Goal: Task Accomplishment & Management: Use online tool/utility

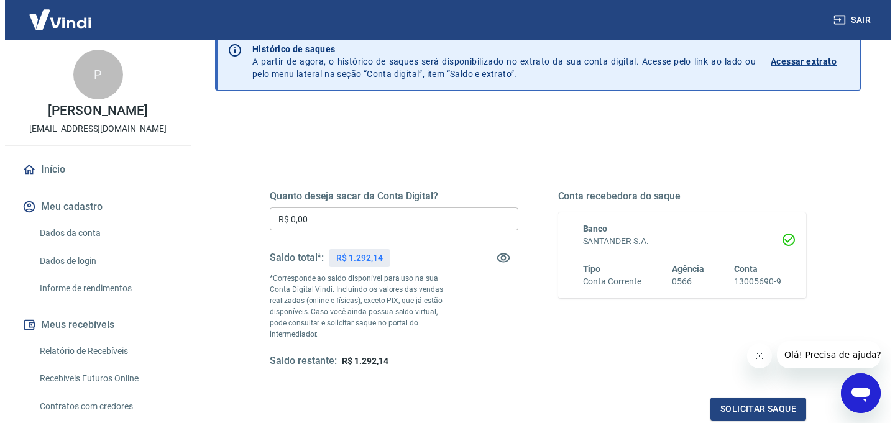
scroll to position [72, 0]
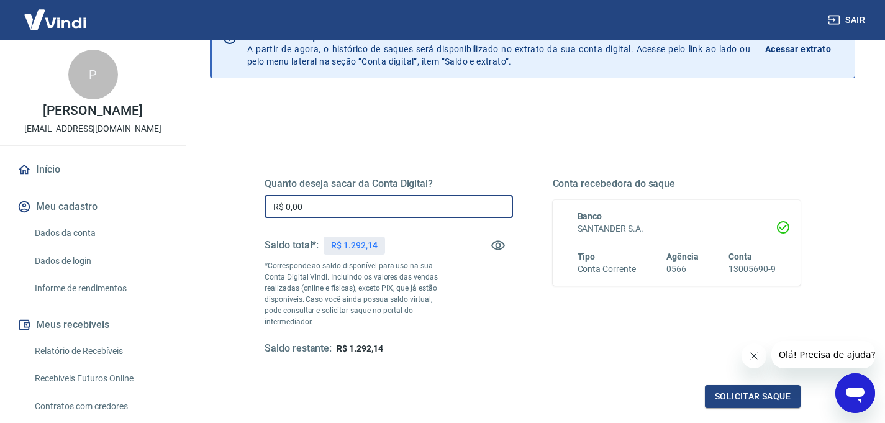
click at [375, 214] on input "R$ 0,00" at bounding box center [389, 206] width 249 height 23
type input "R$ 1.000,00"
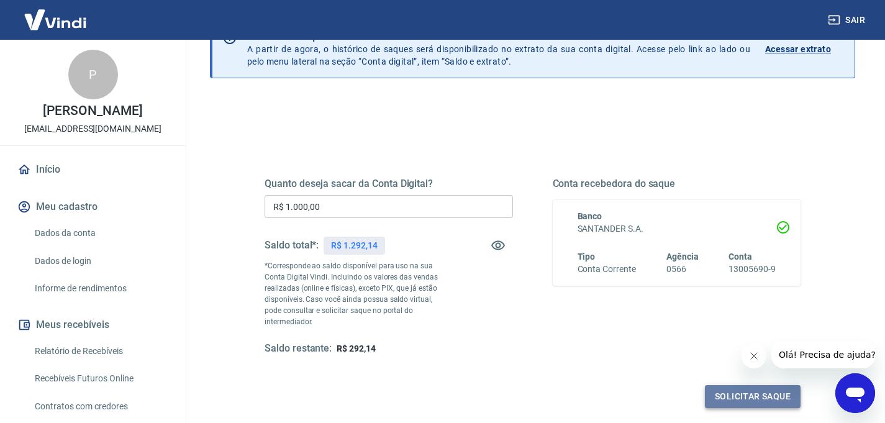
click at [750, 387] on button "Solicitar saque" at bounding box center [753, 396] width 96 height 23
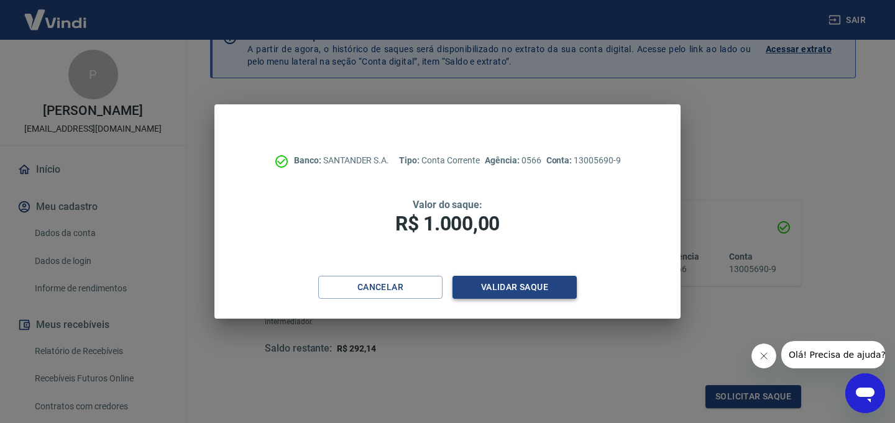
click at [506, 289] on button "Validar saque" at bounding box center [514, 287] width 124 height 23
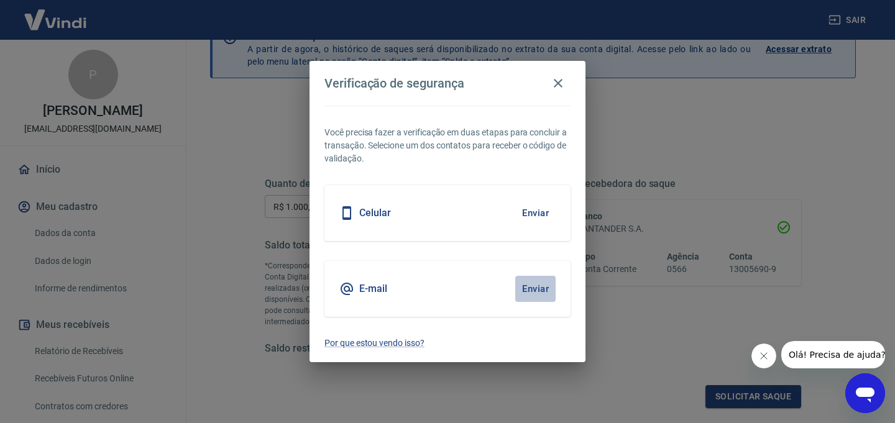
click at [536, 288] on button "Enviar" at bounding box center [535, 289] width 40 height 26
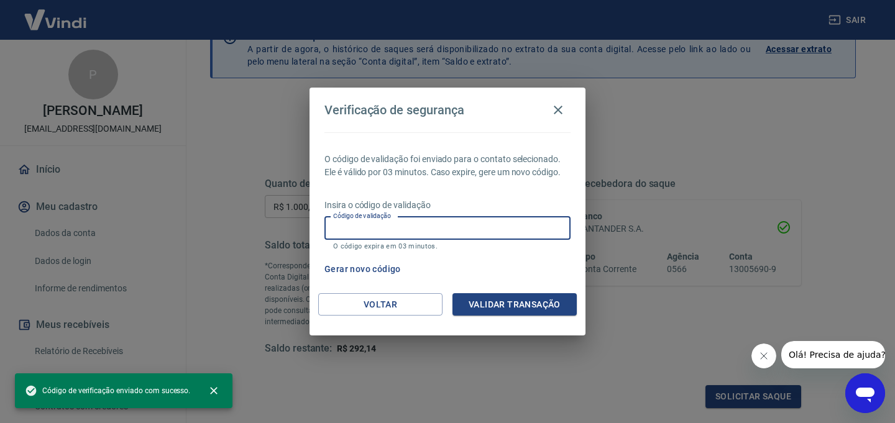
click at [467, 227] on input "Código de validação" at bounding box center [447, 228] width 246 height 23
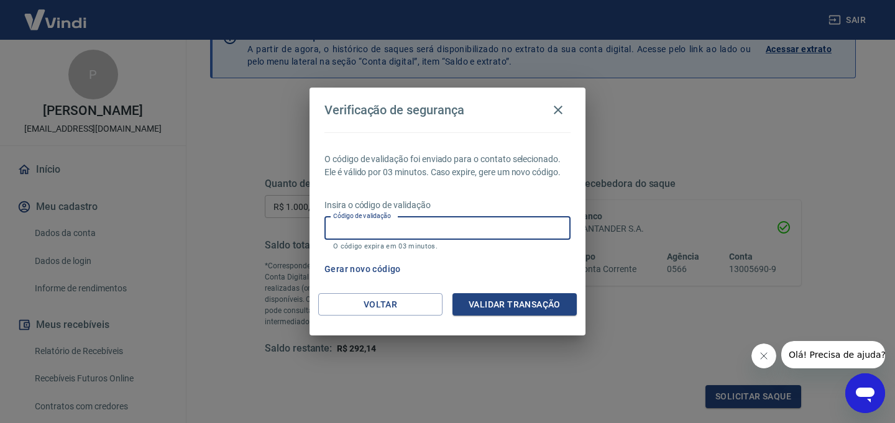
paste input "892626"
type input "892626"
click at [526, 312] on button "Validar transação" at bounding box center [514, 304] width 124 height 23
